Goal: Navigation & Orientation: Find specific page/section

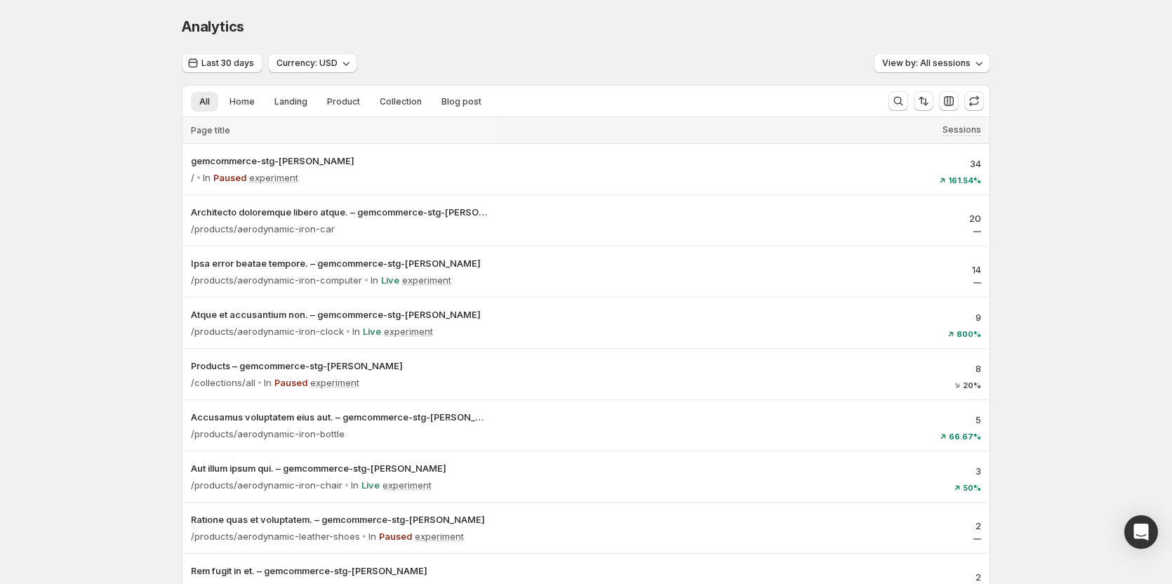
click at [87, 325] on div "Analytics. This page is ready Analytics Last 30 days Currency: USD View by: All…" at bounding box center [586, 417] width 1172 height 834
